Goal: Task Accomplishment & Management: Complete application form

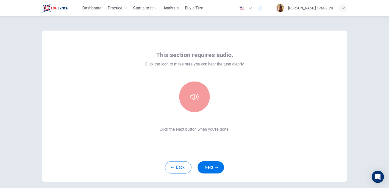
click at [198, 102] on button "button" at bounding box center [194, 96] width 31 height 31
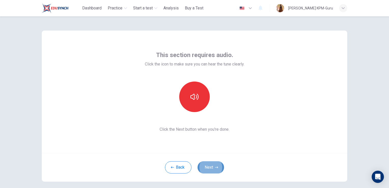
click at [211, 167] on button "Next" at bounding box center [211, 167] width 26 height 12
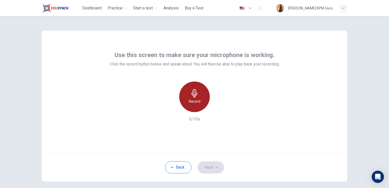
click at [196, 94] on icon "button" at bounding box center [194, 93] width 8 height 8
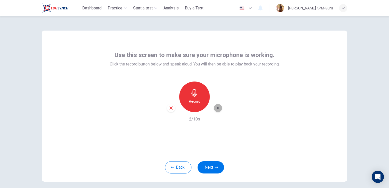
click at [217, 107] on icon "button" at bounding box center [218, 107] width 2 height 3
click at [200, 103] on div "Record" at bounding box center [194, 96] width 31 height 31
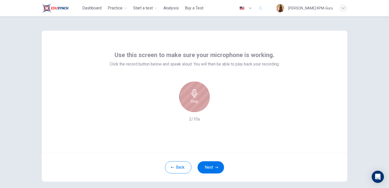
click at [200, 103] on div "Stop" at bounding box center [194, 96] width 31 height 31
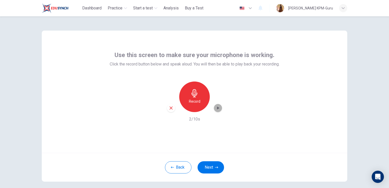
click at [214, 108] on div "button" at bounding box center [218, 108] width 8 height 8
click at [216, 161] on button "Next" at bounding box center [211, 167] width 26 height 12
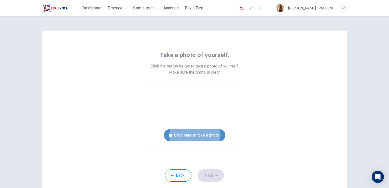
click at [201, 132] on button "Click here to take a photo" at bounding box center [194, 135] width 61 height 12
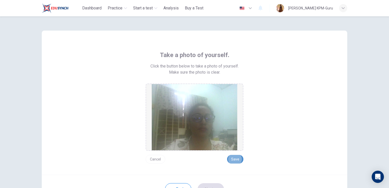
click at [233, 160] on button "Save" at bounding box center [235, 159] width 16 height 9
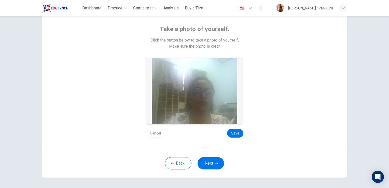
scroll to position [24, 0]
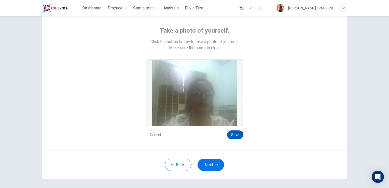
click at [232, 134] on button "Save" at bounding box center [235, 134] width 16 height 9
click at [216, 160] on button "Next" at bounding box center [211, 165] width 26 height 12
